Goal: Transaction & Acquisition: Purchase product/service

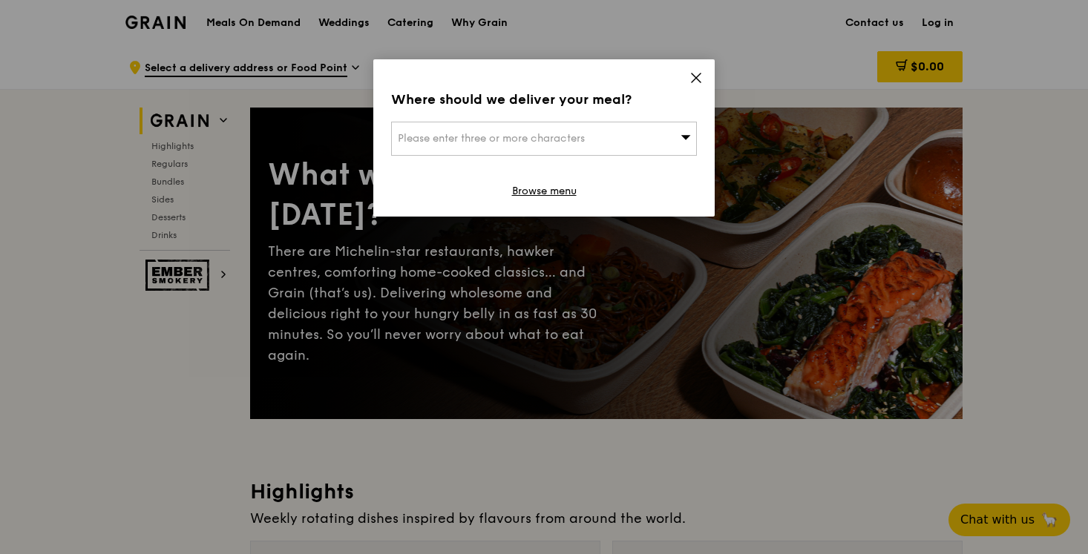
click at [696, 76] on icon at bounding box center [695, 77] width 13 height 13
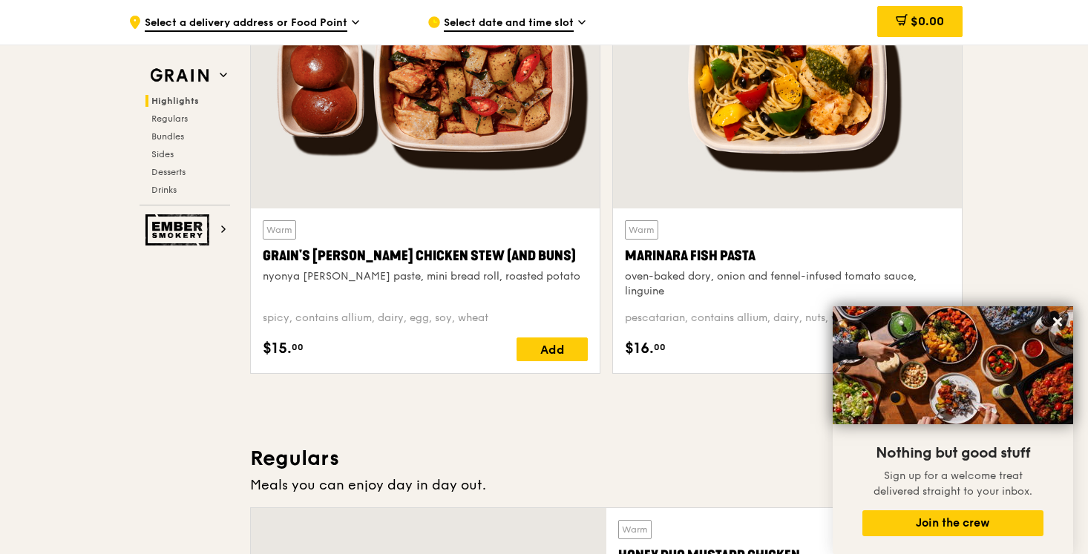
scroll to position [602, 0]
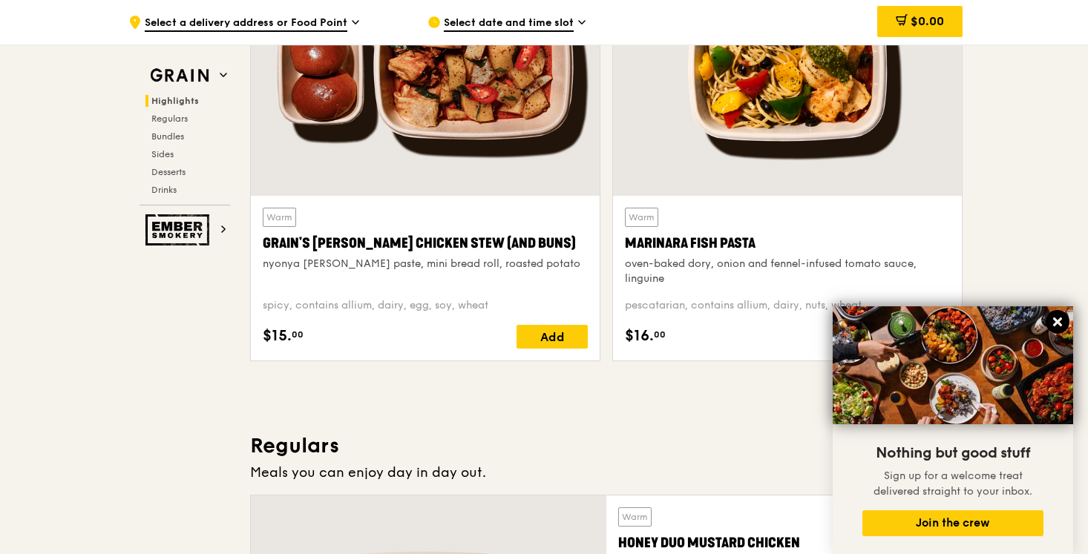
click at [1051, 323] on icon at bounding box center [1057, 321] width 13 height 13
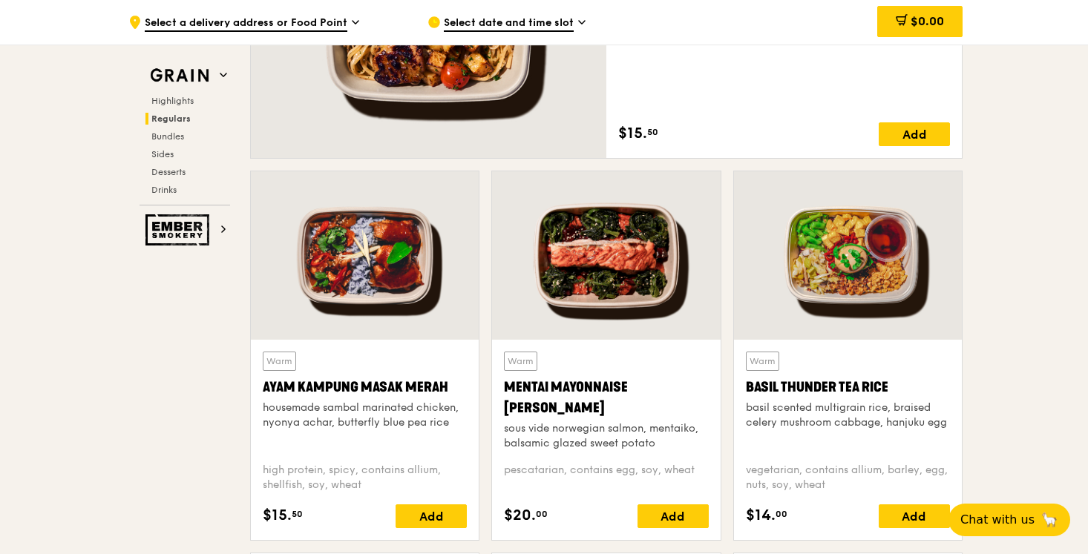
scroll to position [1209, 0]
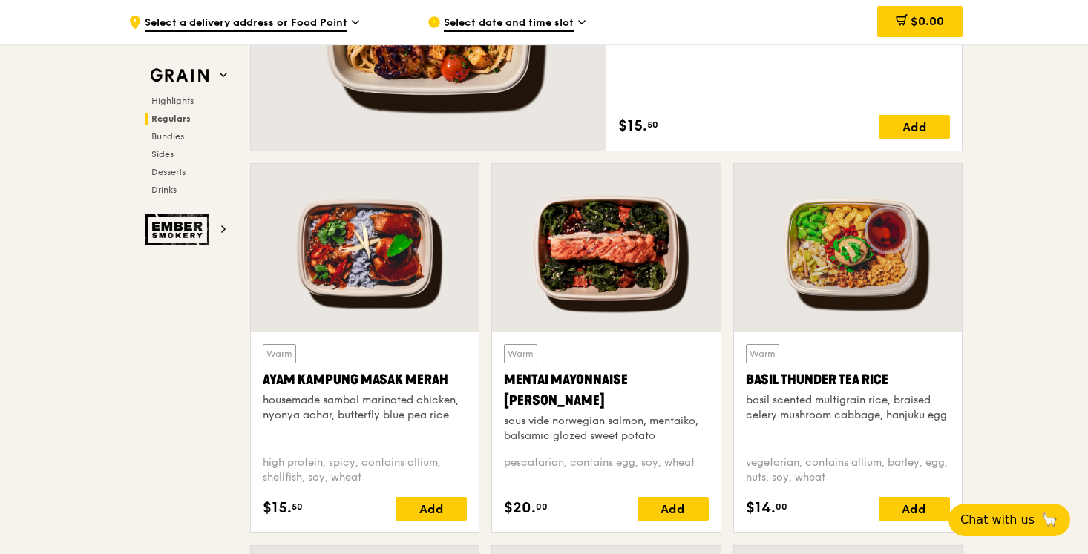
click at [608, 270] on div at bounding box center [606, 248] width 228 height 168
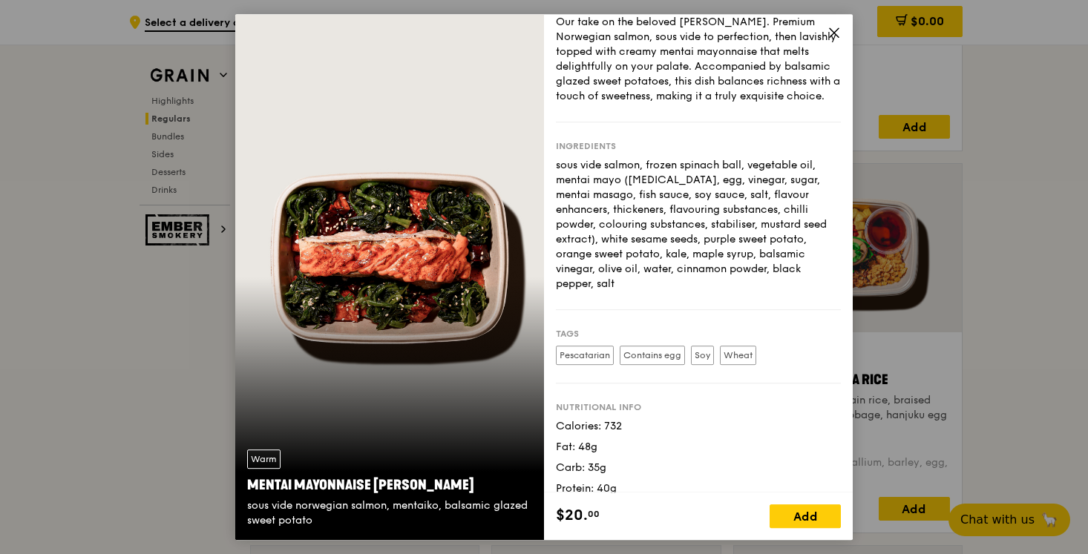
scroll to position [0, 0]
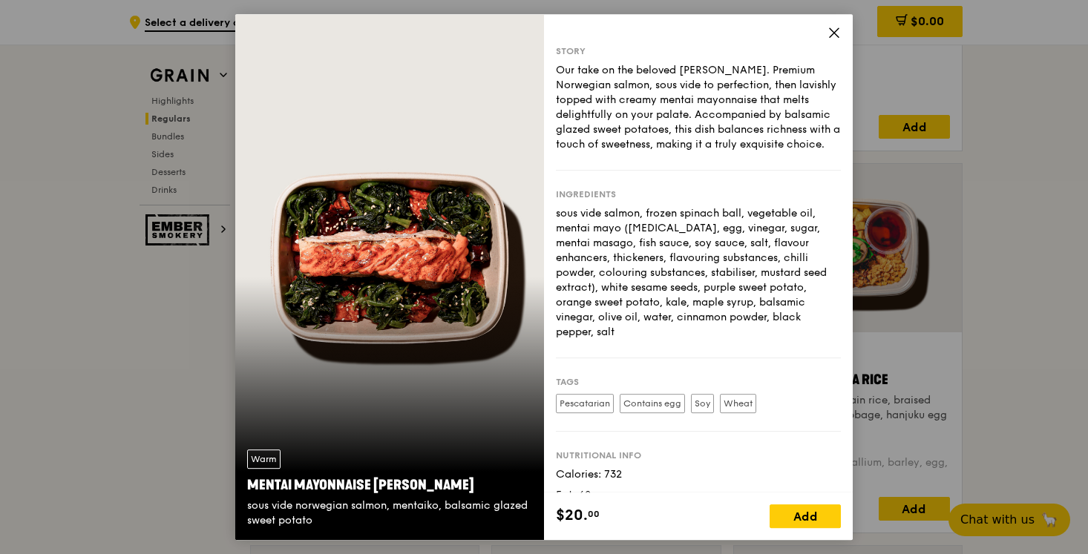
click at [938, 347] on div "Warm Mentai Mayonnaise Aburi Salmon sous vide norwegian salmon, mentaiko, balsa…" at bounding box center [544, 277] width 1088 height 554
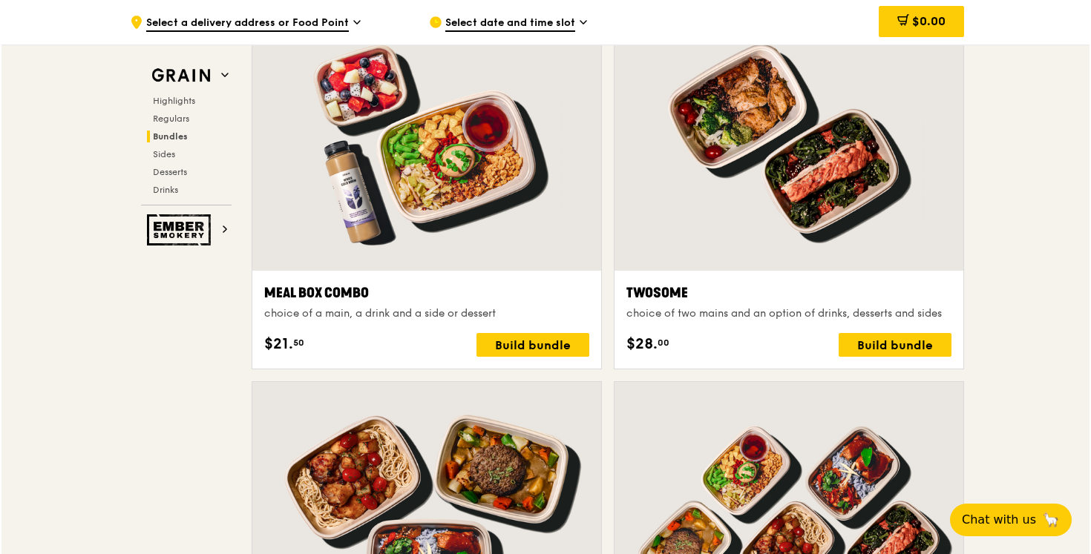
scroll to position [2247, 0]
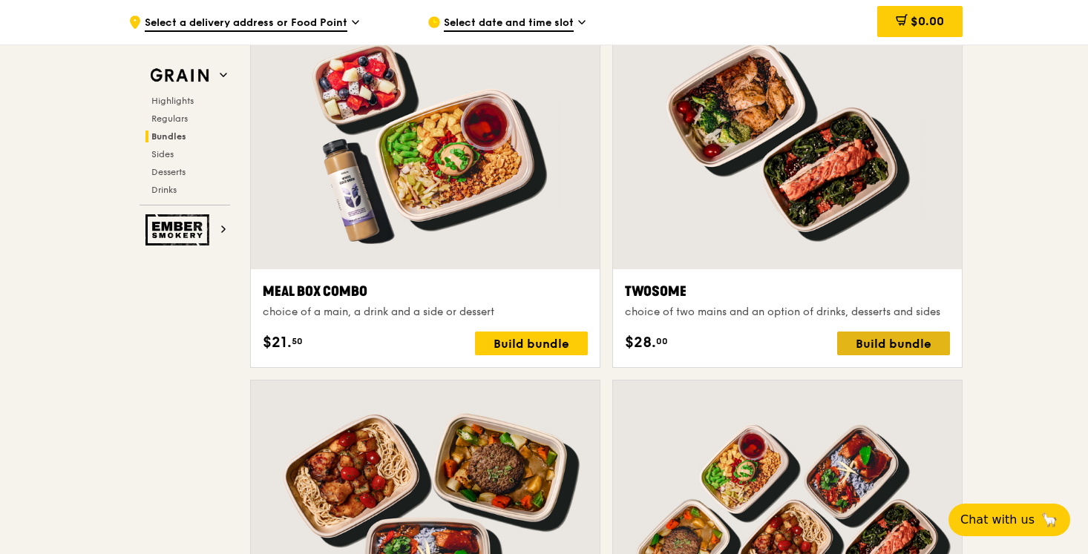
click at [919, 332] on div "Build bundle" at bounding box center [893, 344] width 113 height 24
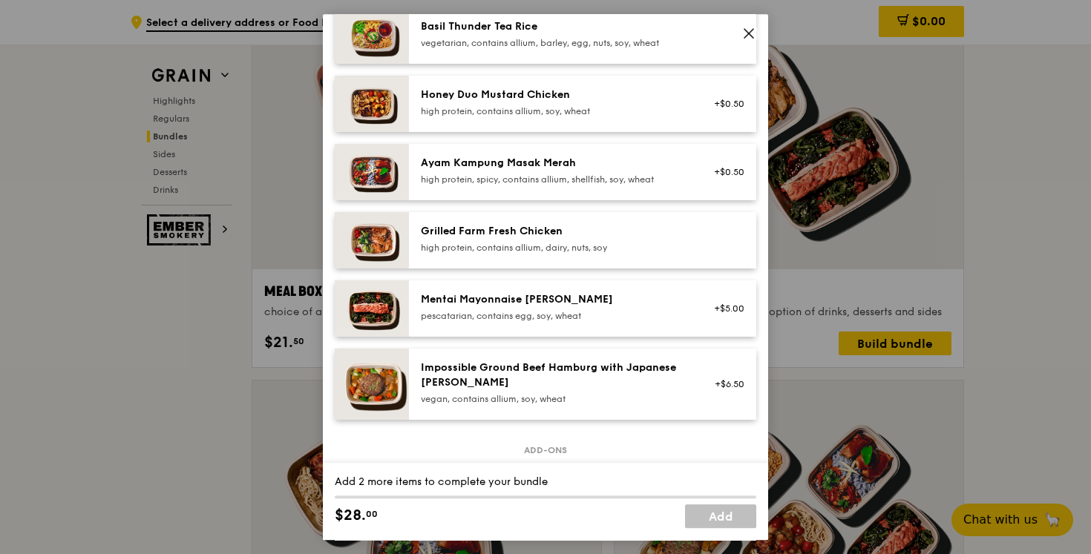
scroll to position [381, 0]
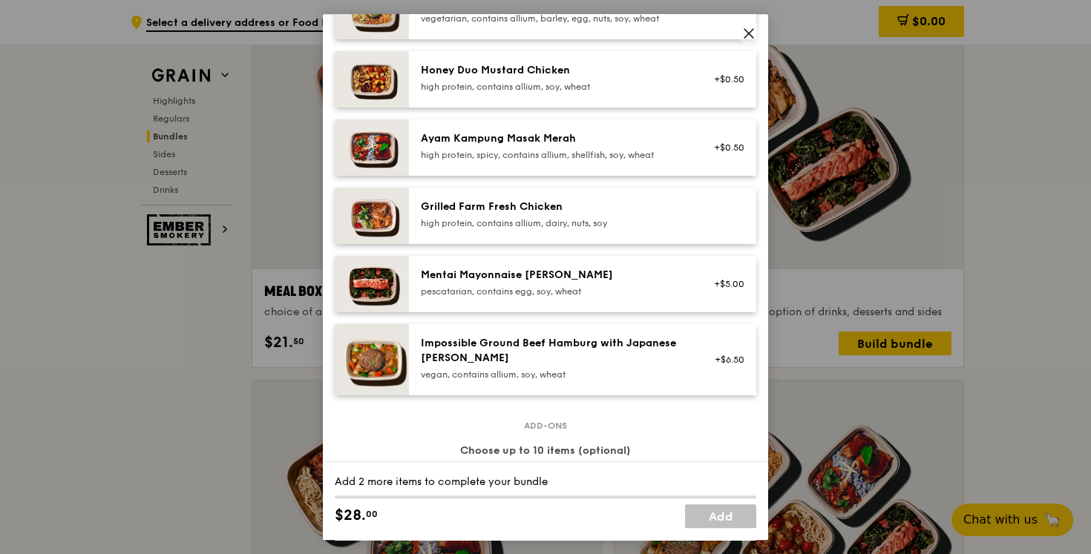
click at [614, 287] on div "pescatarian, contains egg, soy, wheat" at bounding box center [554, 292] width 266 height 12
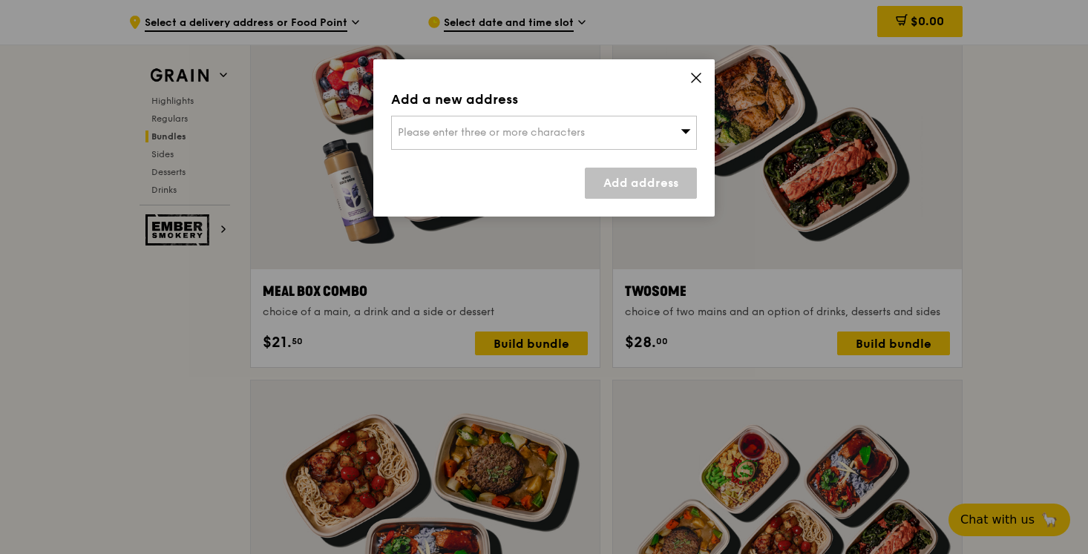
click at [695, 77] on icon at bounding box center [696, 77] width 9 height 9
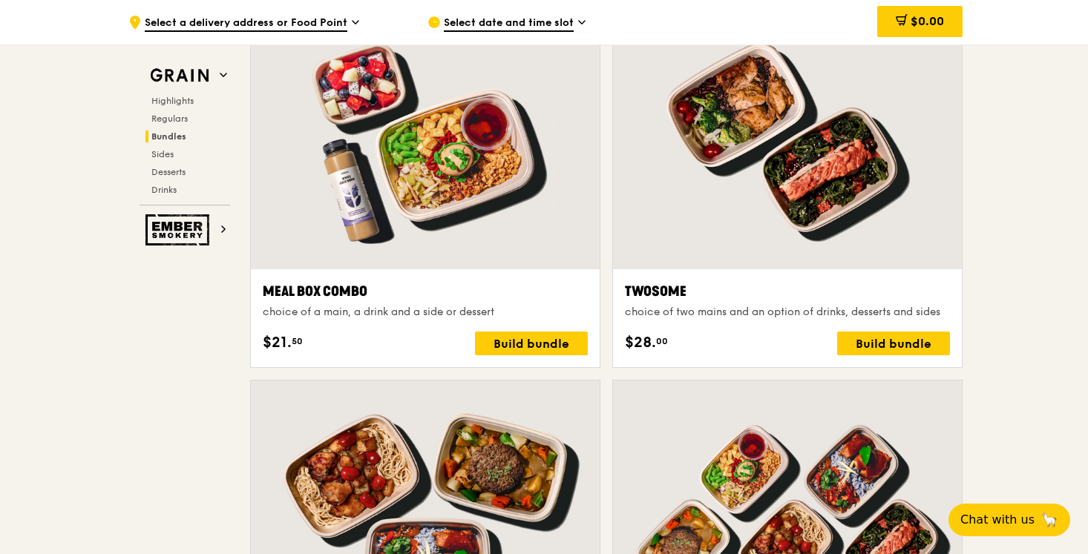
click at [841, 243] on div at bounding box center [787, 140] width 349 height 257
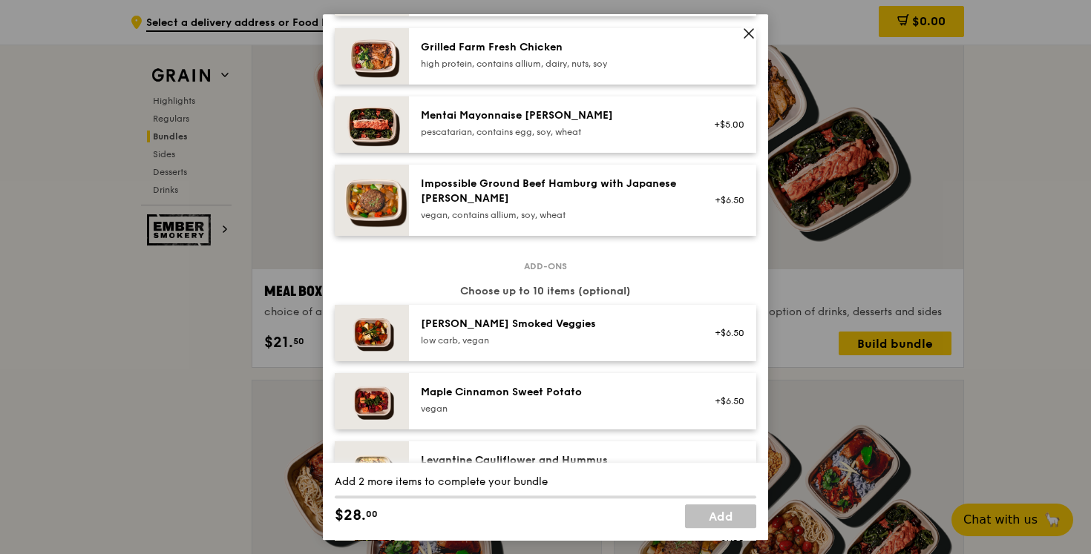
scroll to position [502, 0]
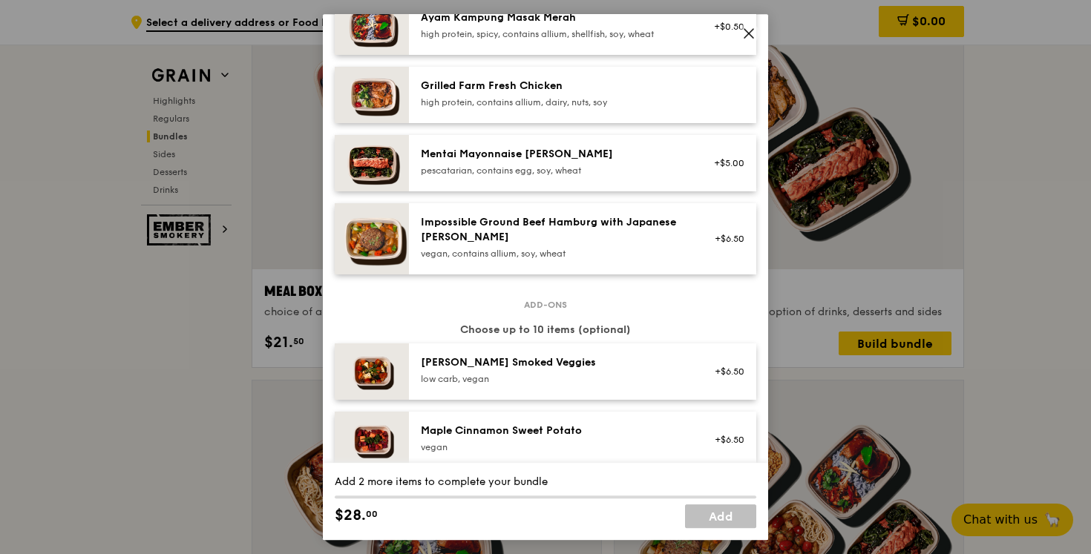
click at [528, 156] on div "Mentai Mayonnaise [PERSON_NAME]" at bounding box center [554, 154] width 266 height 15
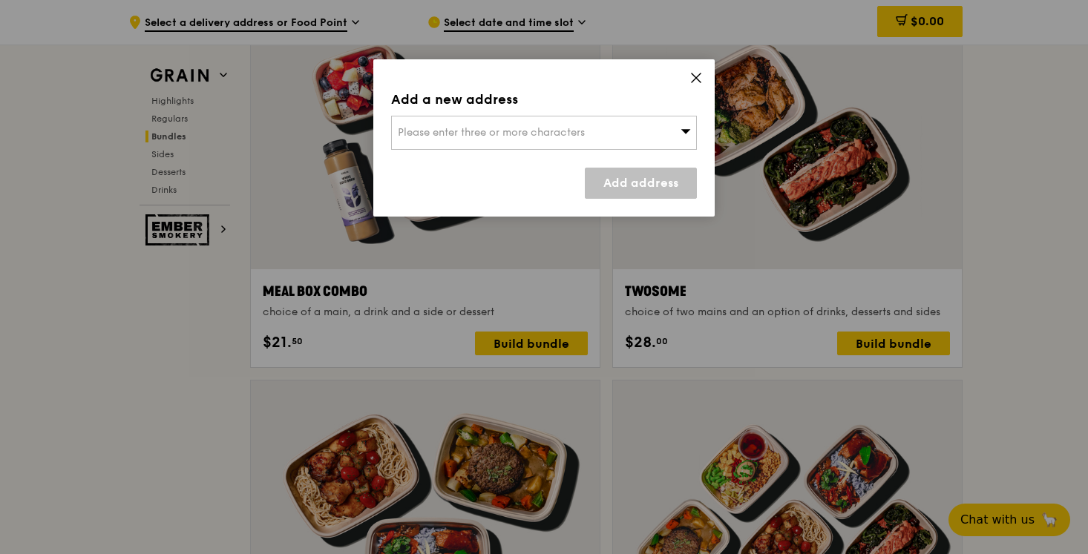
click at [626, 134] on div "Please enter three or more characters" at bounding box center [544, 133] width 306 height 34
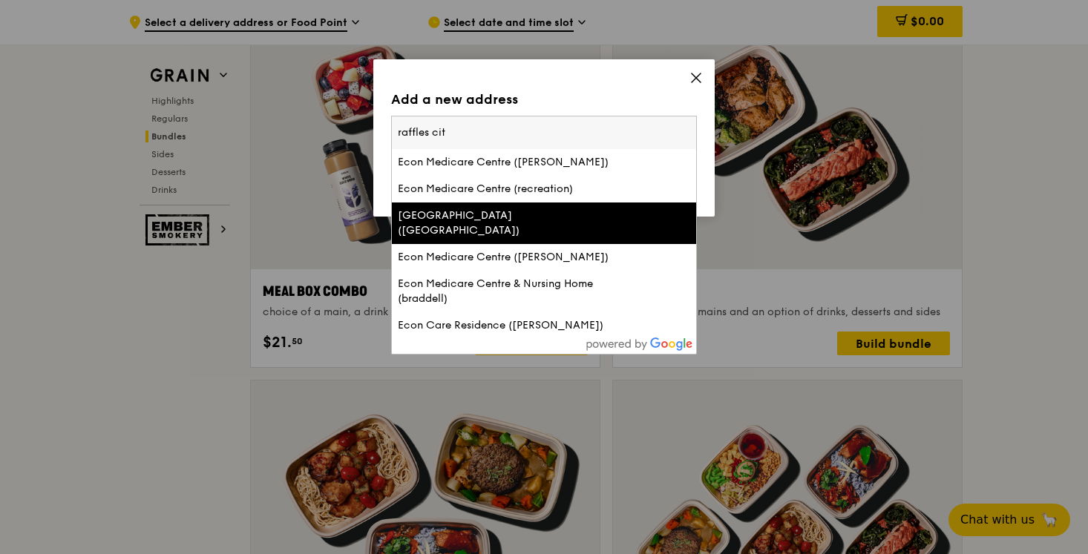
type input "raffles city"
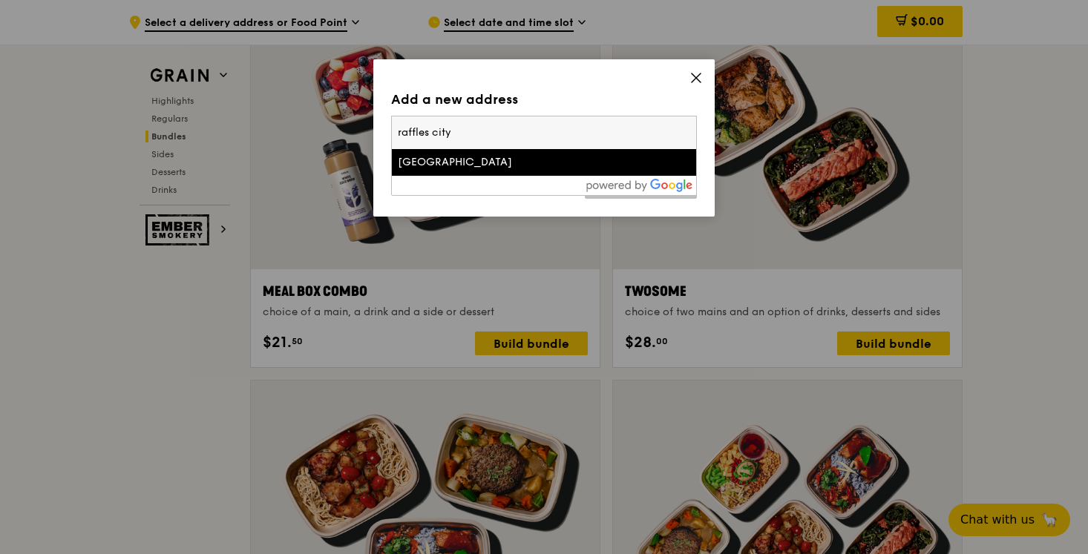
click at [450, 160] on div "[GEOGRAPHIC_DATA]" at bounding box center [508, 162] width 220 height 15
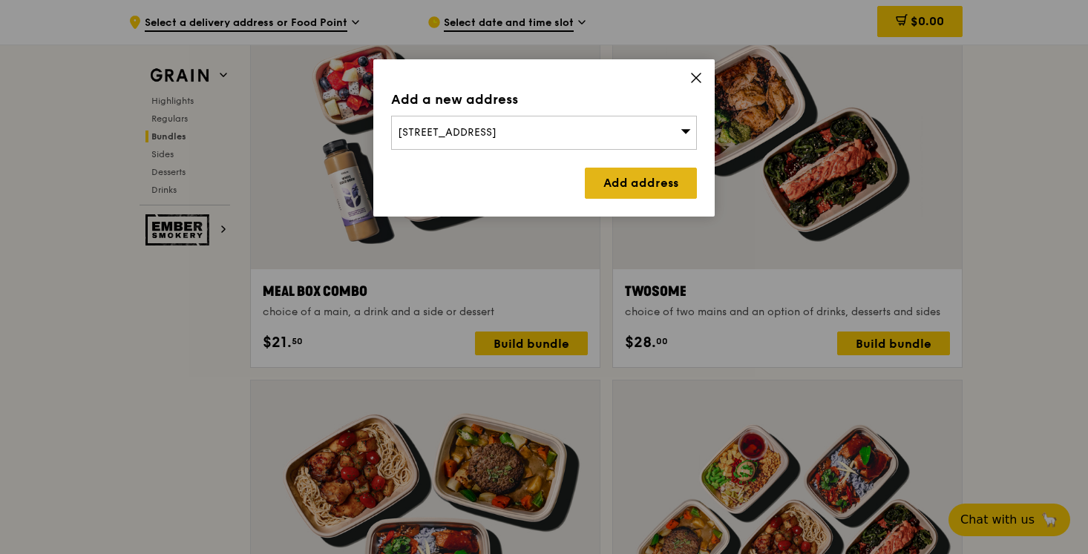
click at [649, 192] on link "Add address" at bounding box center [641, 183] width 112 height 31
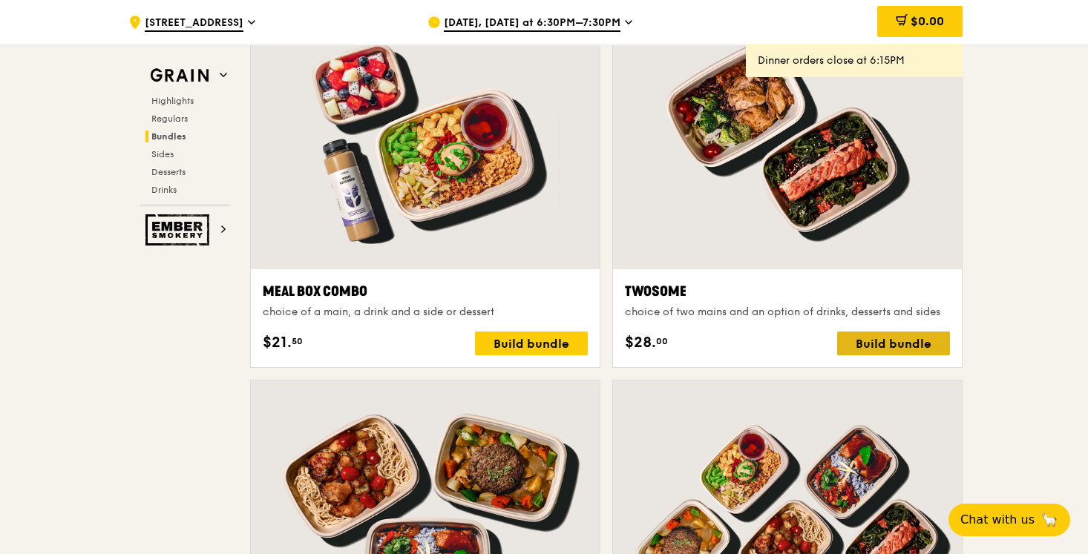
click at [864, 339] on div "Build bundle" at bounding box center [893, 344] width 113 height 24
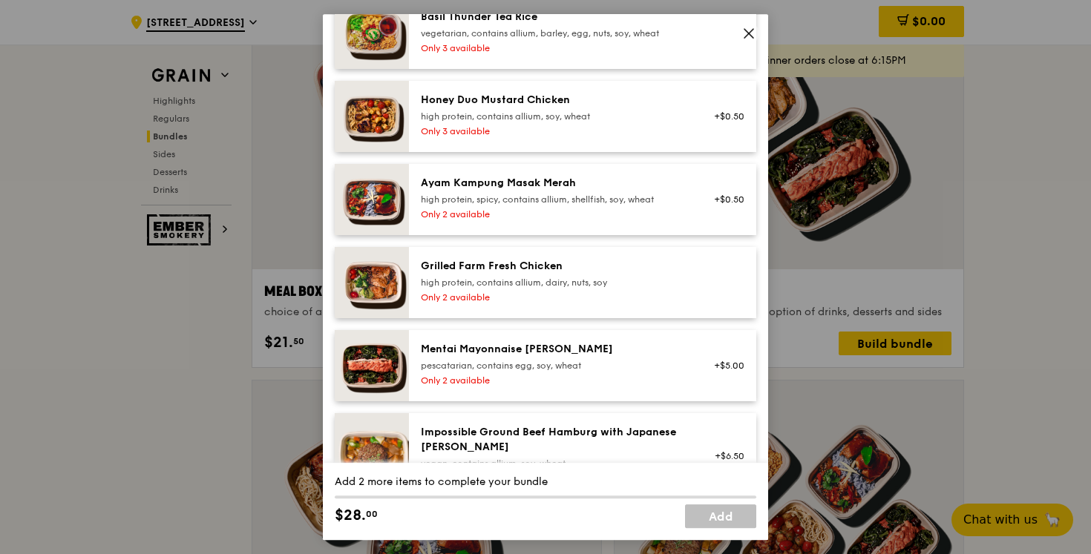
scroll to position [436, 0]
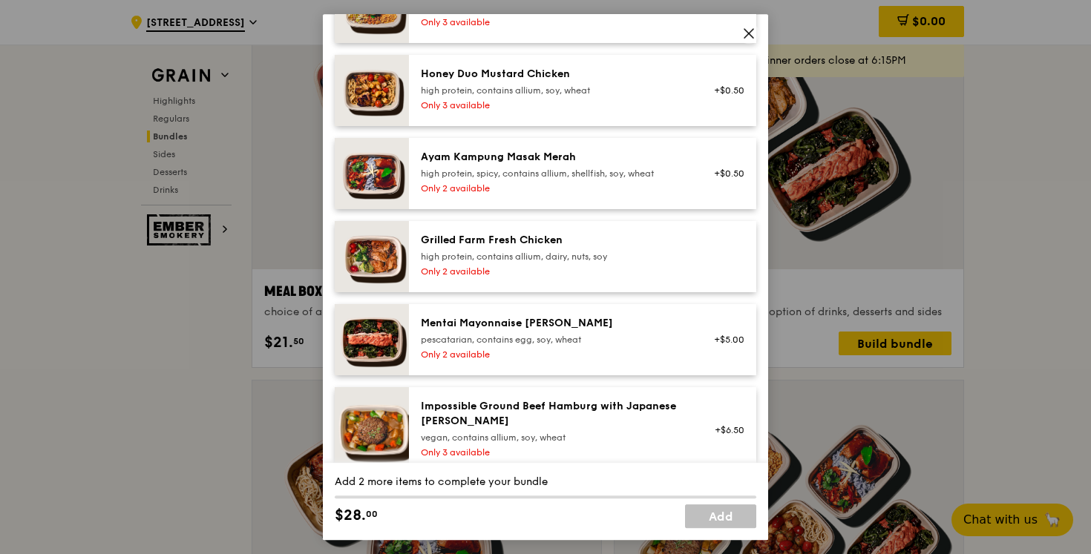
click at [589, 347] on div "Mentai Mayonnaise [PERSON_NAME] pescatarian, contains egg, soy, wheat Only 2 av…" at bounding box center [554, 339] width 284 height 47
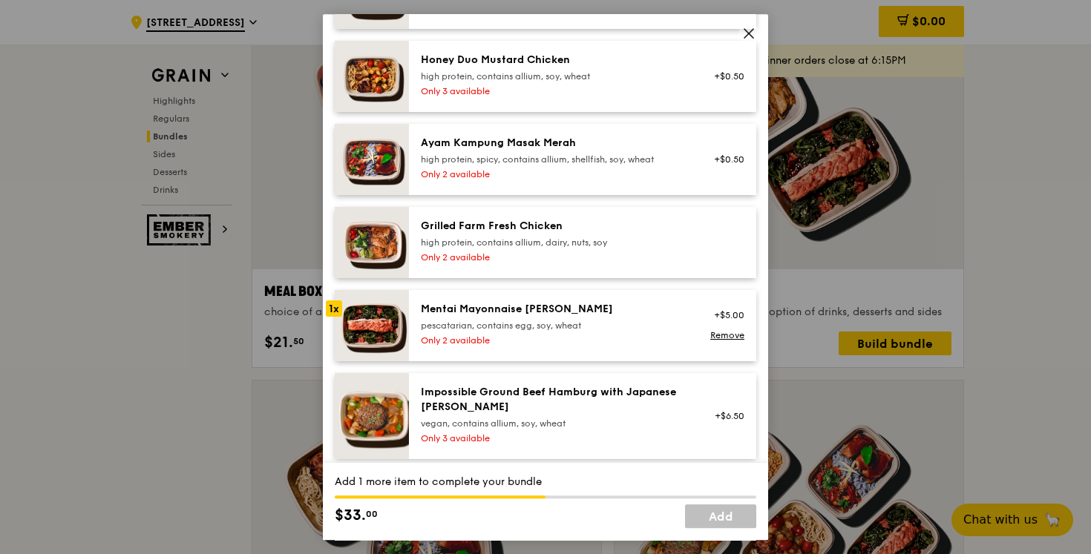
scroll to position [0, 0]
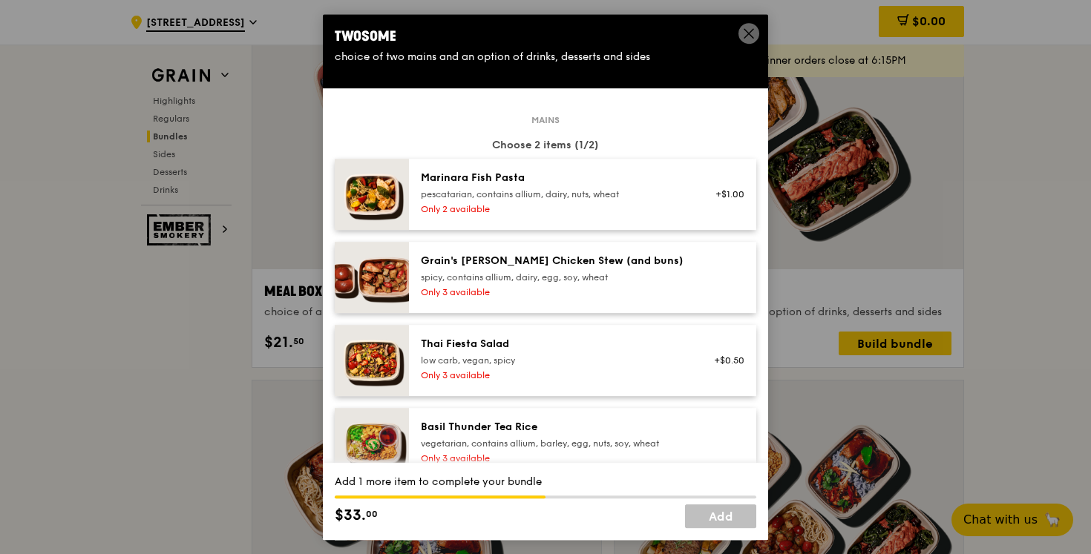
click at [529, 344] on div "Thai Fiesta Salad" at bounding box center [554, 344] width 266 height 15
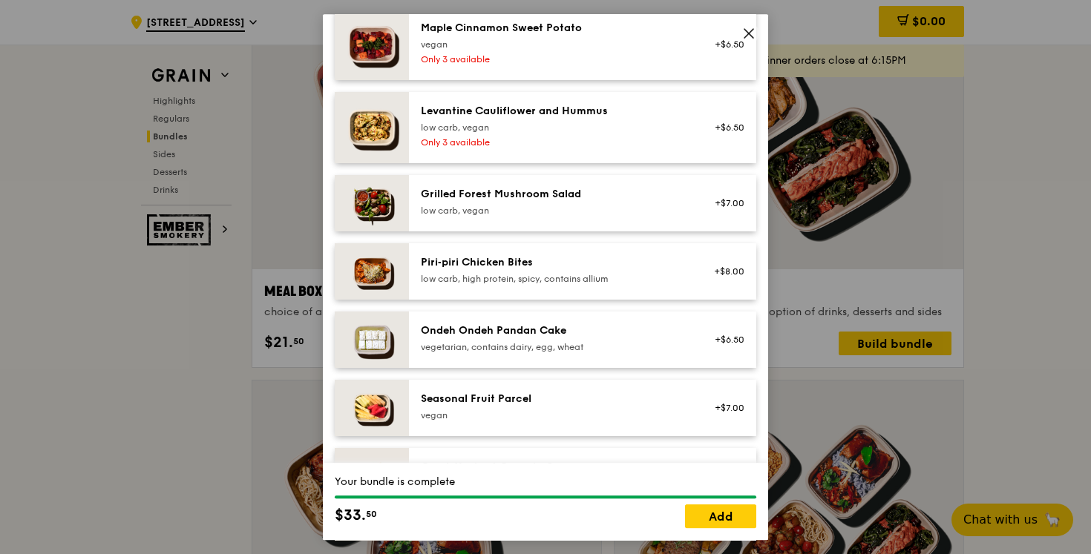
scroll to position [939, 0]
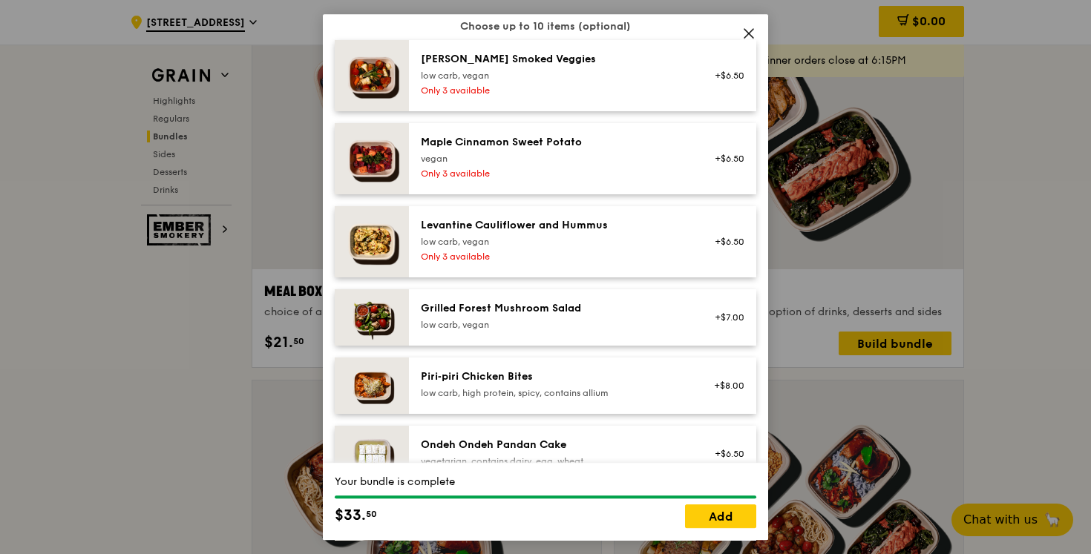
click at [556, 177] on div "Only 3 available" at bounding box center [554, 174] width 266 height 12
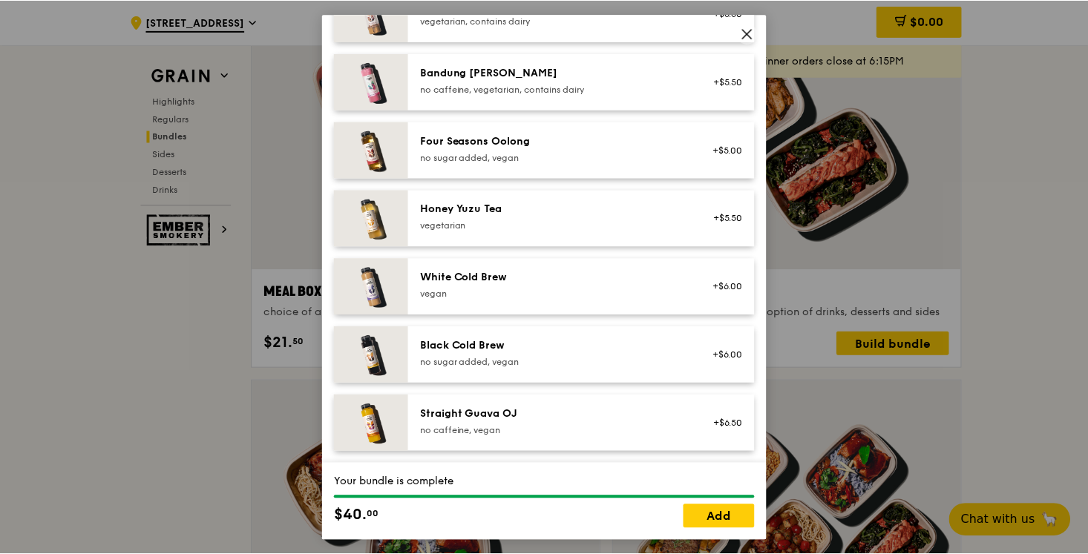
scroll to position [1946, 0]
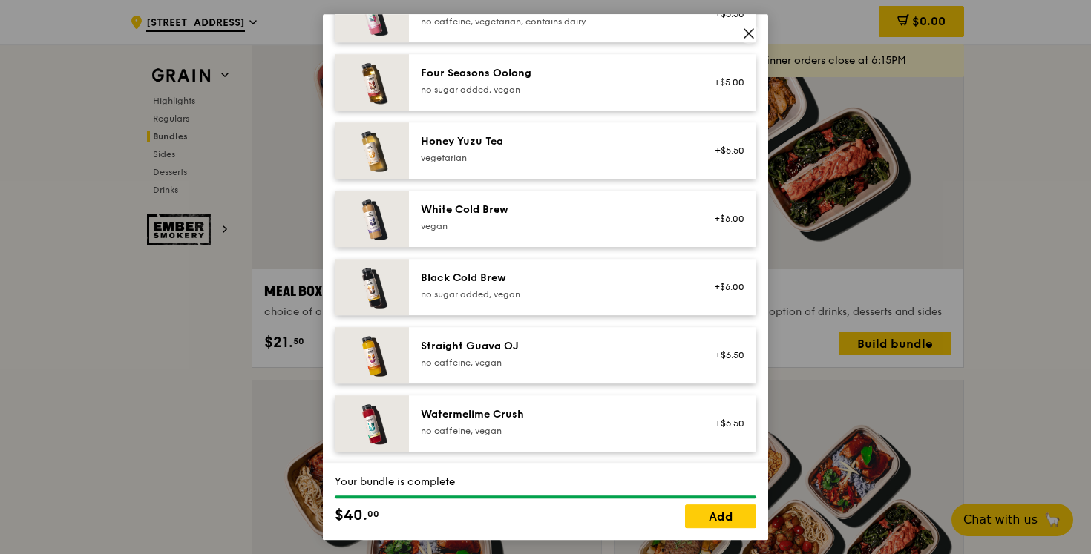
click at [555, 96] on div "Four Seasons Oolong no sugar added, vegan" at bounding box center [554, 82] width 284 height 33
click at [743, 34] on icon at bounding box center [748, 33] width 13 height 13
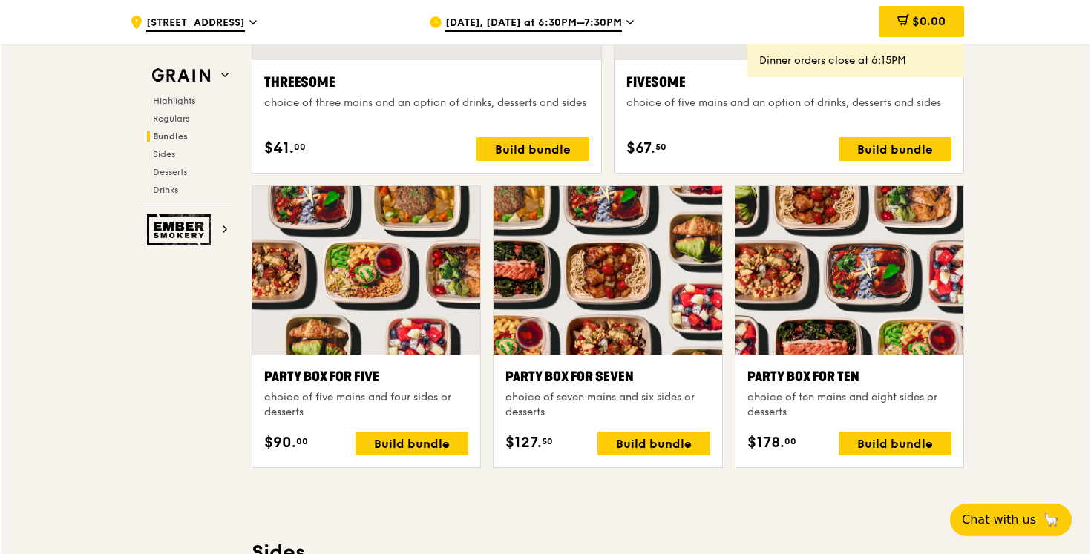
scroll to position [2852, 0]
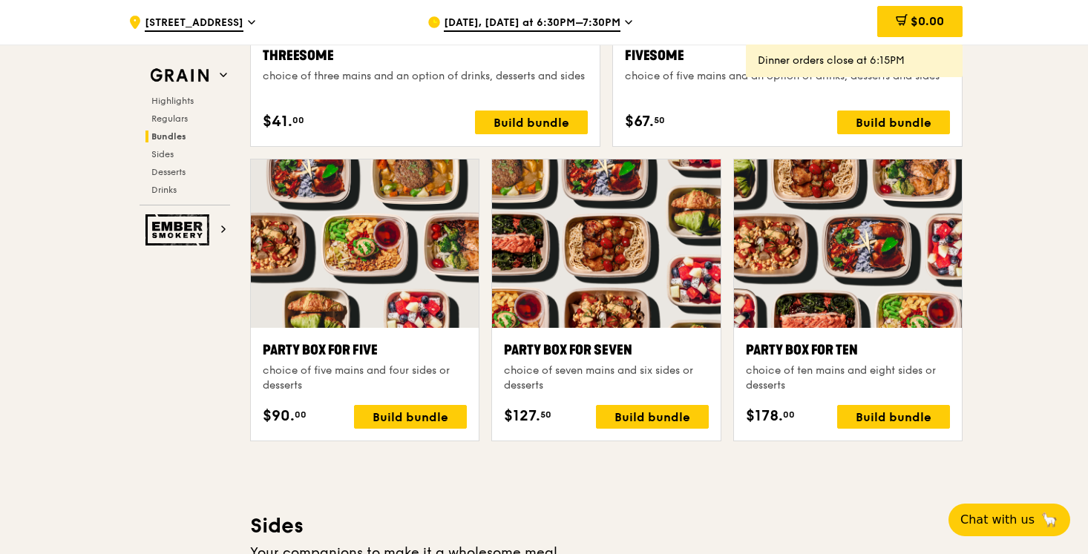
click at [789, 278] on div at bounding box center [848, 244] width 228 height 168
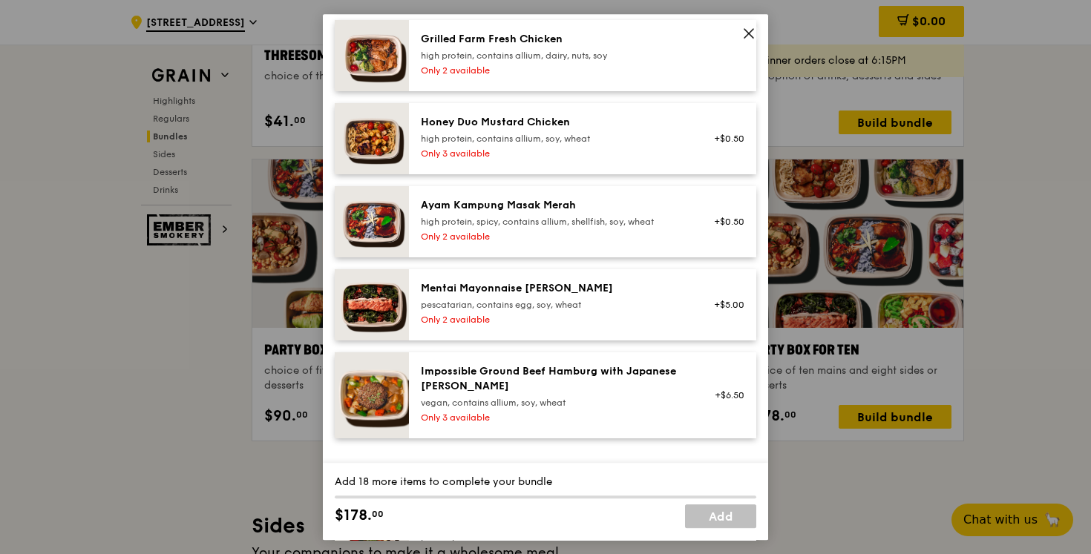
scroll to position [483, 0]
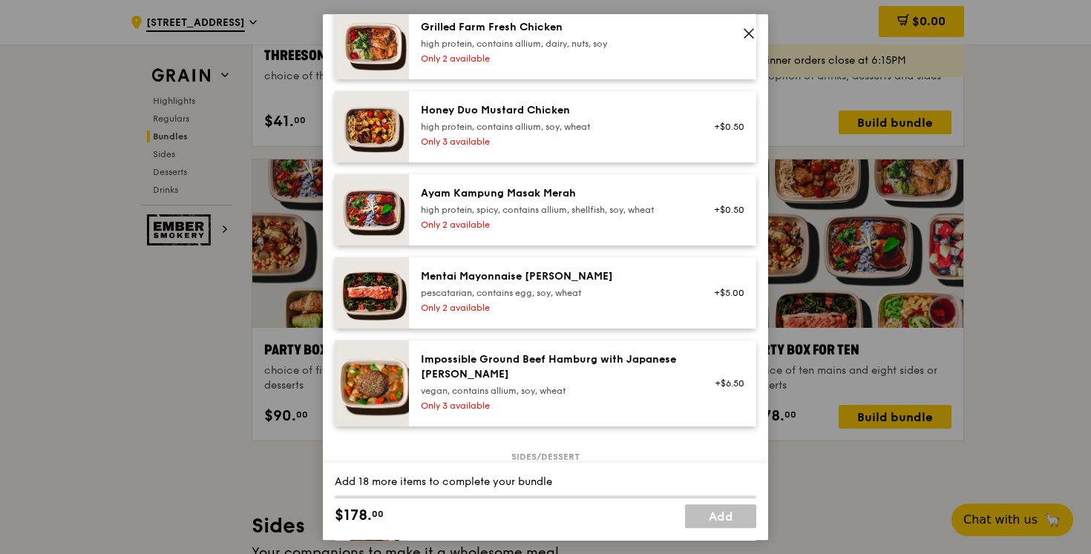
click at [744, 36] on icon at bounding box center [748, 33] width 13 height 13
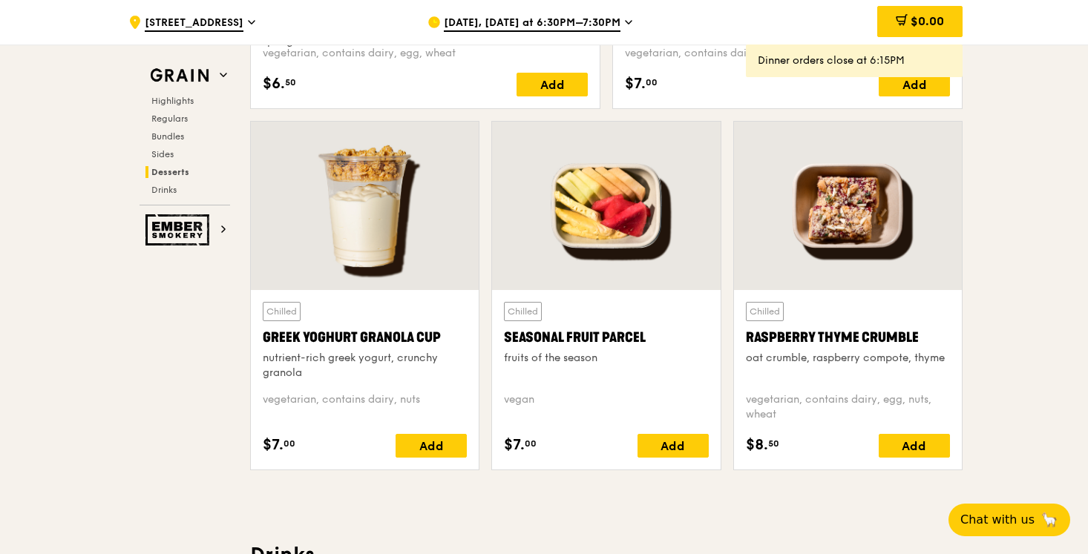
scroll to position [4656, 0]
